Goal: Information Seeking & Learning: Learn about a topic

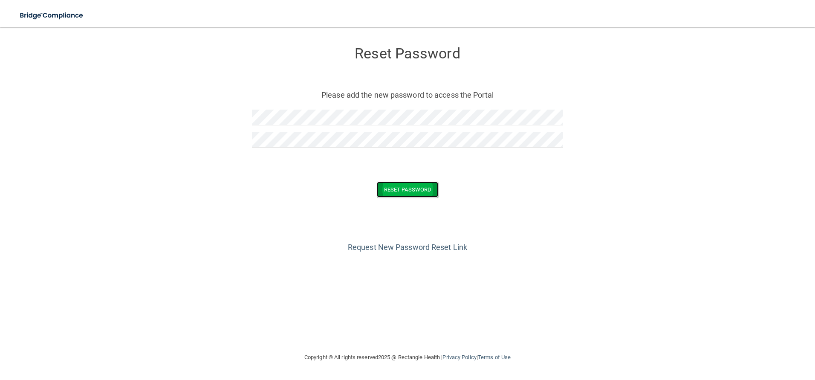
click at [423, 191] on button "Reset Password" at bounding box center [407, 190] width 61 height 16
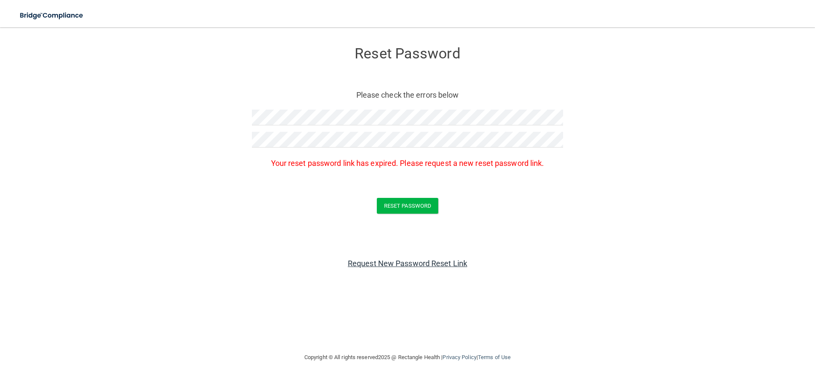
click at [415, 264] on link "Request New Password Reset Link" at bounding box center [407, 263] width 119 height 9
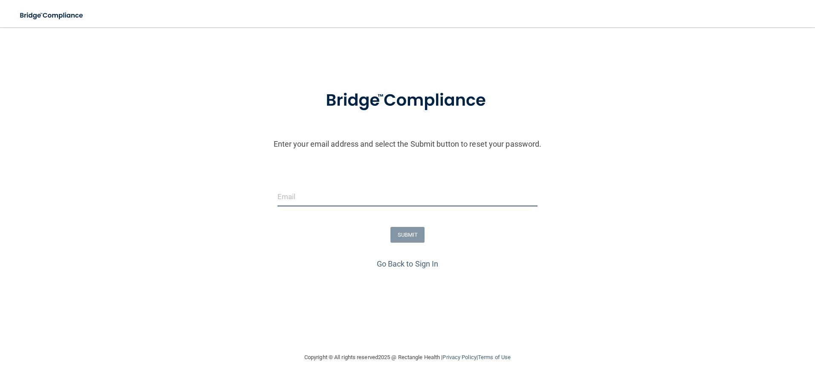
click at [320, 197] on input "email" at bounding box center [407, 196] width 260 height 19
type input "cdfc@brushwithus.com"
click at [408, 232] on button "SUBMIT" at bounding box center [407, 235] width 35 height 16
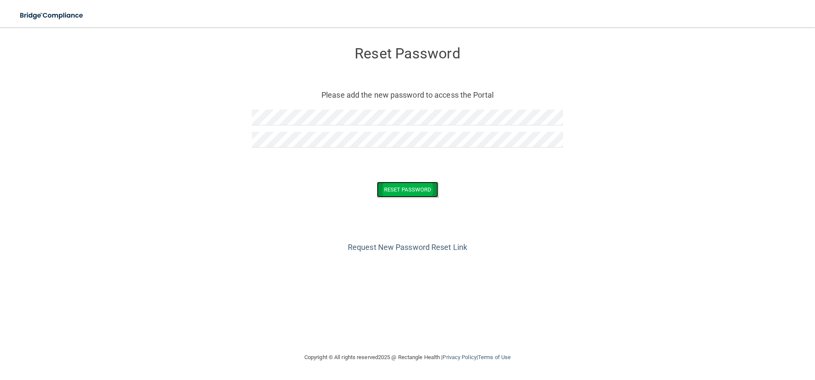
click at [421, 191] on button "Reset Password" at bounding box center [407, 190] width 61 height 16
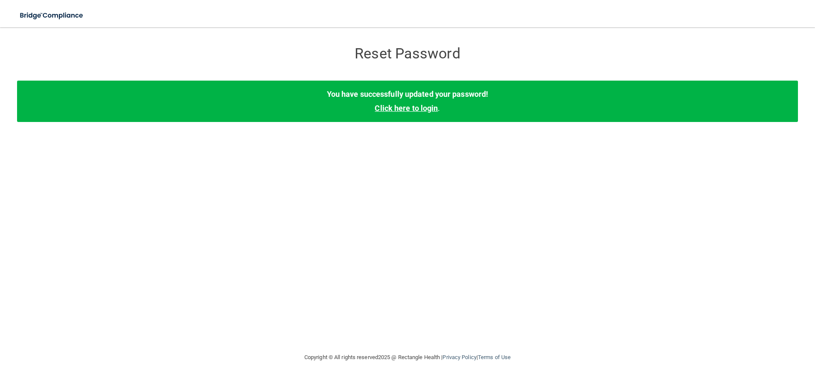
click at [403, 107] on link "Click here to login" at bounding box center [406, 108] width 63 height 9
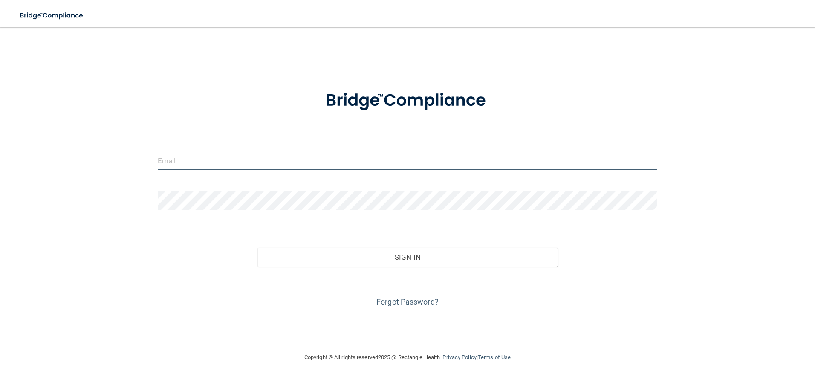
type input "[EMAIL_ADDRESS][DOMAIN_NAME]"
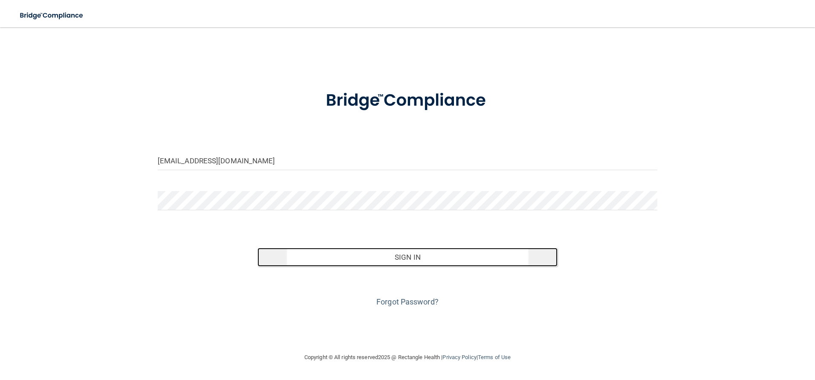
click at [401, 256] on button "Sign In" at bounding box center [407, 257] width 300 height 19
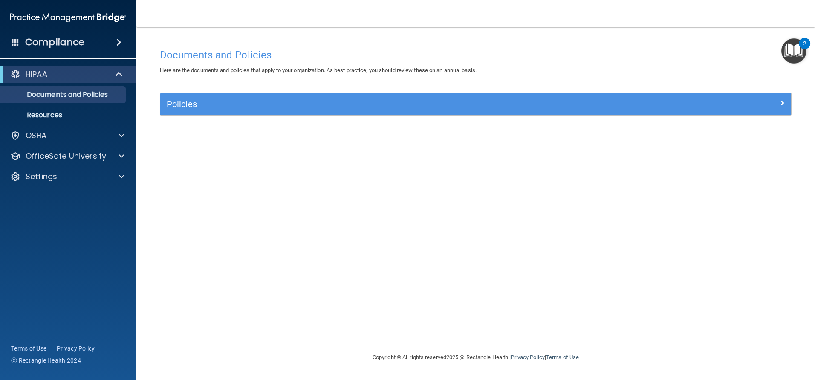
click at [71, 43] on h4 "Compliance" at bounding box center [54, 42] width 59 height 12
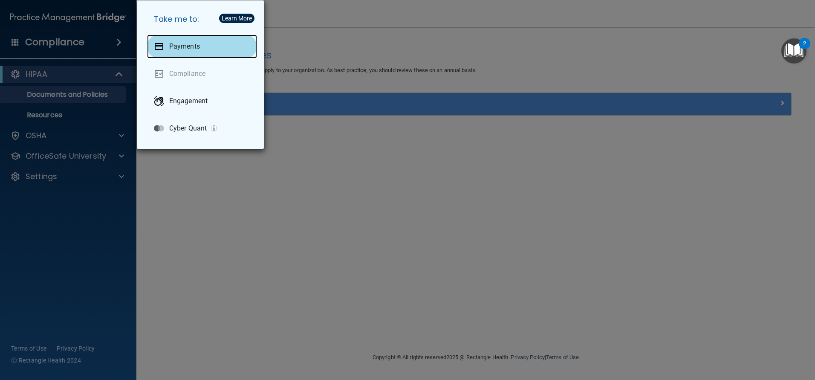
click at [168, 49] on div "Payments" at bounding box center [202, 47] width 110 height 24
click at [172, 184] on div "Take me to: Payments Compliance Engagement Cyber Quant" at bounding box center [407, 190] width 815 height 380
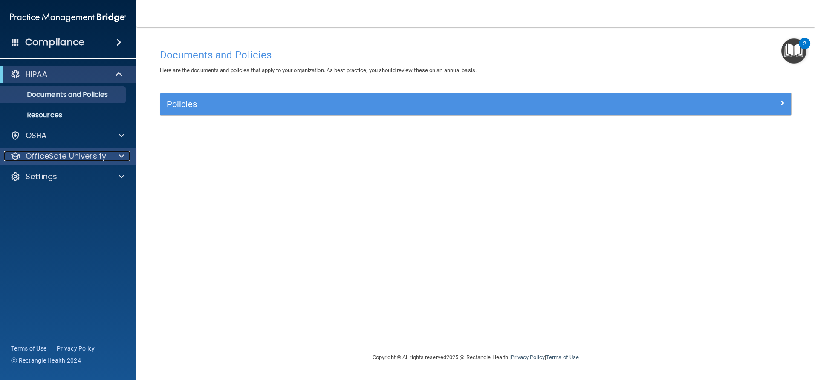
click at [48, 155] on p "OfficeSafe University" at bounding box center [66, 156] width 81 height 10
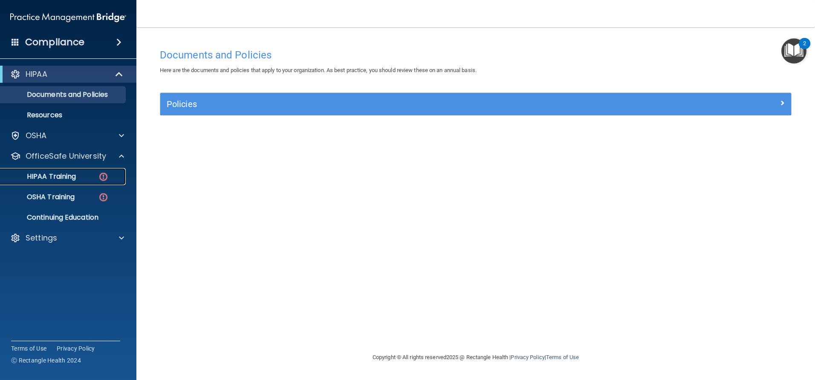
click at [69, 177] on p "HIPAA Training" at bounding box center [41, 176] width 70 height 9
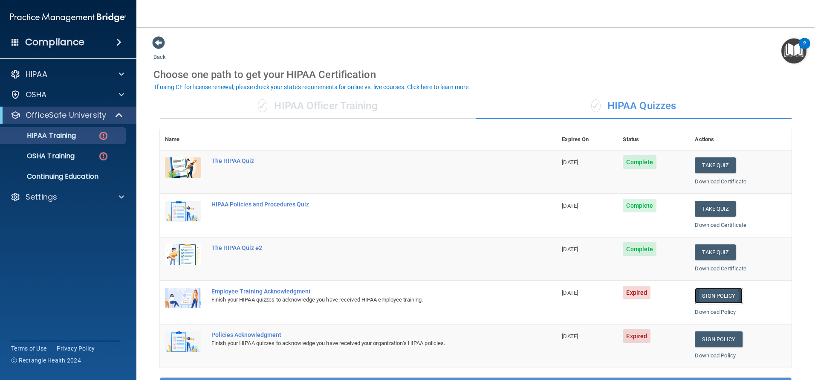
click at [710, 296] on link "Sign Policy" at bounding box center [718, 296] width 47 height 16
click at [707, 340] on link "Sign Policy" at bounding box center [718, 339] width 47 height 16
click at [715, 296] on link "Sign Policy" at bounding box center [718, 296] width 47 height 16
click at [793, 50] on img "Open Resource Center, 2 new notifications" at bounding box center [793, 50] width 25 height 25
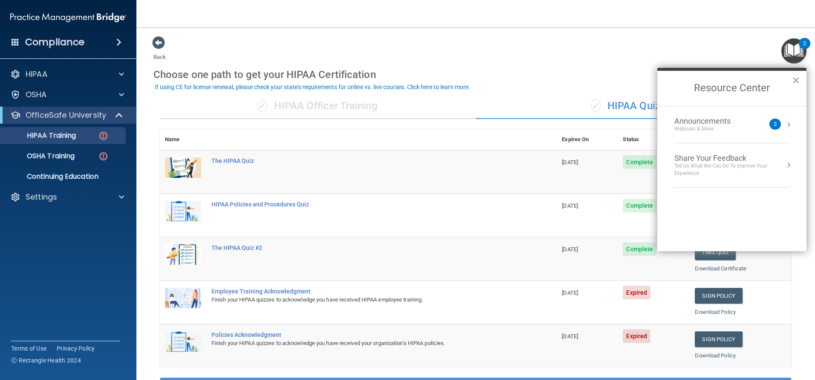
click at [775, 124] on div "2" at bounding box center [774, 124] width 3 height 0
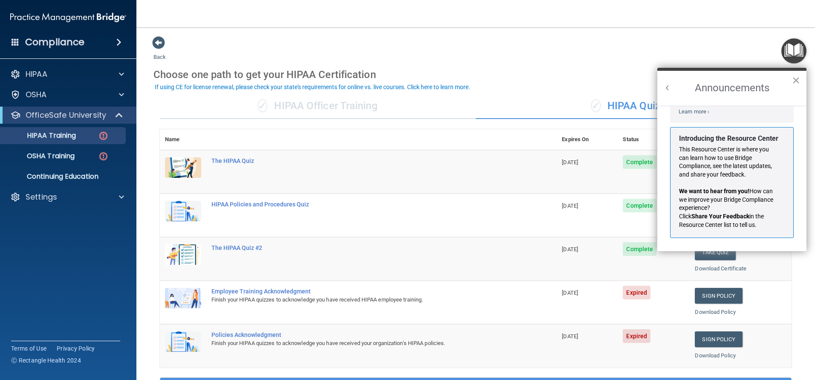
scroll to position [150, 0]
click at [787, 282] on div "✓ HIPAA Officer Training ✓ HIPAA Quizzes Name Expires On Status Actions The HIP…" at bounding box center [475, 347] width 644 height 521
click at [795, 78] on button "×" at bounding box center [796, 80] width 8 height 14
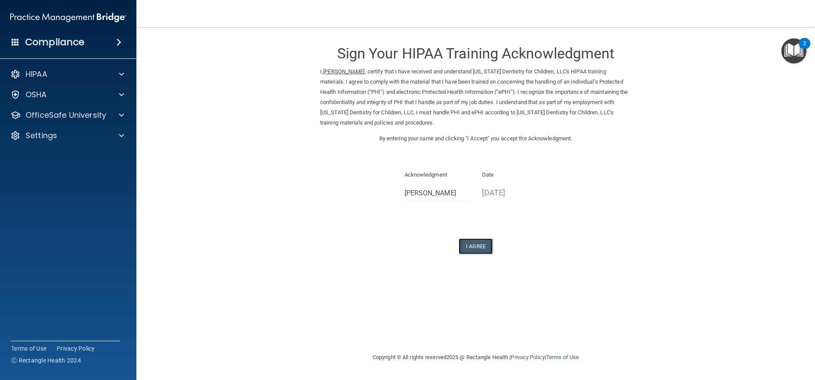
click at [478, 246] on button "I Agree" at bounding box center [475, 246] width 34 height 16
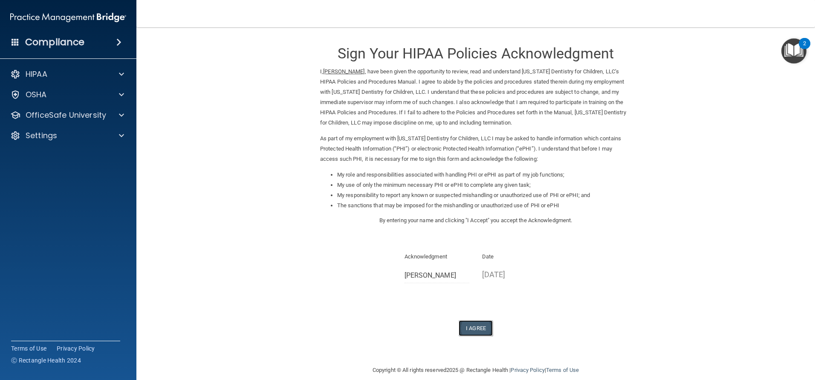
click at [481, 328] on button "I Agree" at bounding box center [475, 328] width 34 height 16
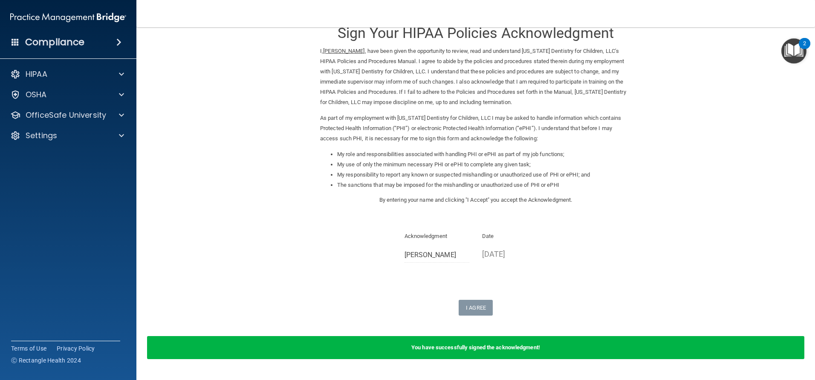
scroll to position [44, 0]
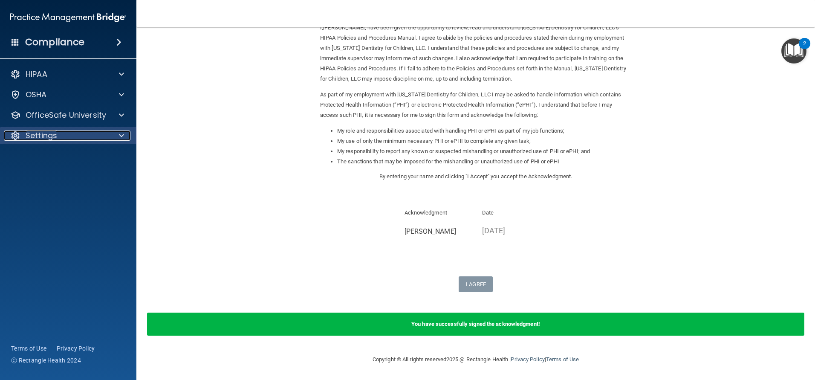
click at [40, 135] on p "Settings" at bounding box center [42, 135] width 32 height 10
click at [80, 178] on p "Sign Out" at bounding box center [64, 176] width 116 height 9
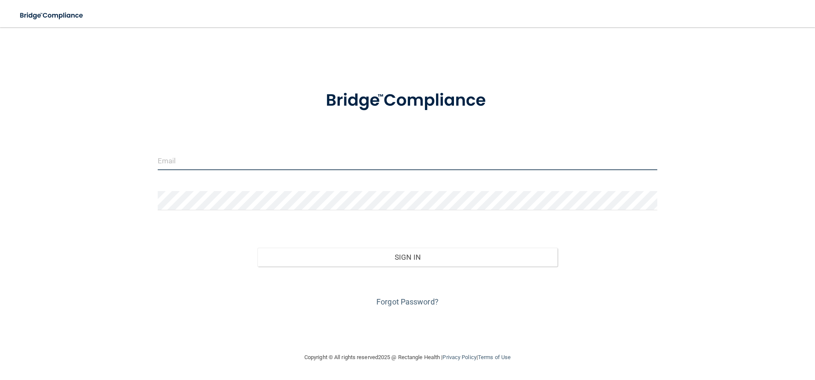
type input "[EMAIL_ADDRESS][DOMAIN_NAME]"
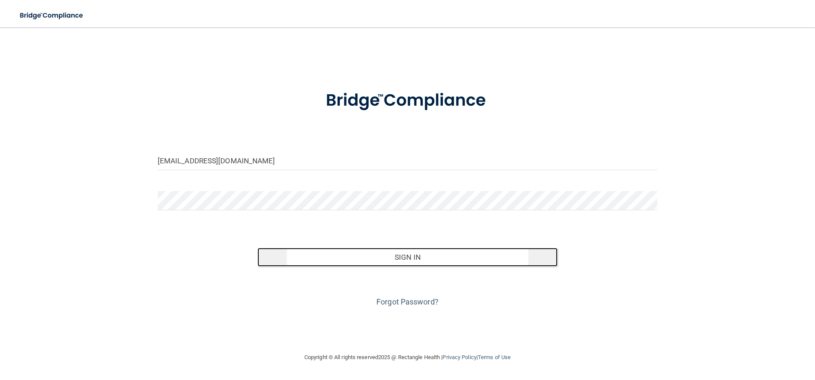
drag, startPoint x: 414, startPoint y: 256, endPoint x: 534, endPoint y: 259, distance: 120.6
click at [414, 256] on button "Sign In" at bounding box center [407, 257] width 300 height 19
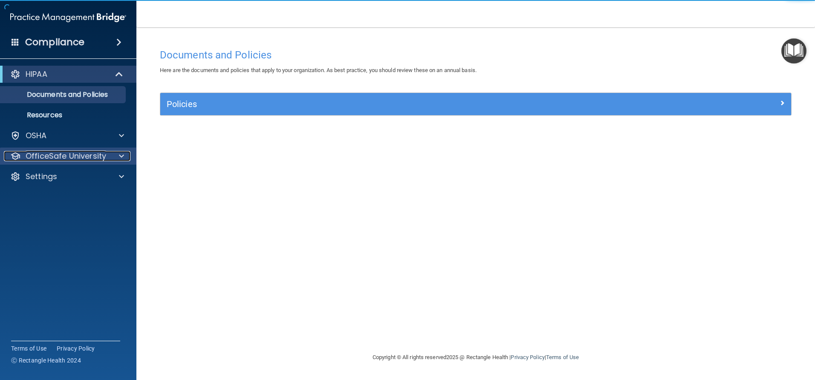
click at [41, 156] on p "OfficeSafe University" at bounding box center [66, 156] width 81 height 10
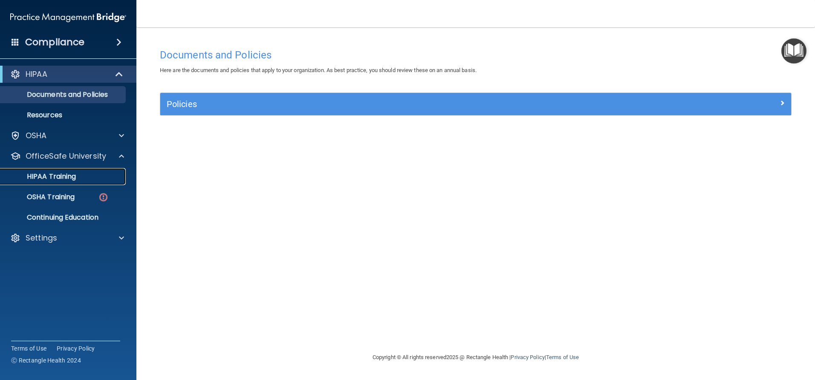
click at [63, 176] on p "HIPAA Training" at bounding box center [41, 176] width 70 height 9
